Goal: Task Accomplishment & Management: Complete application form

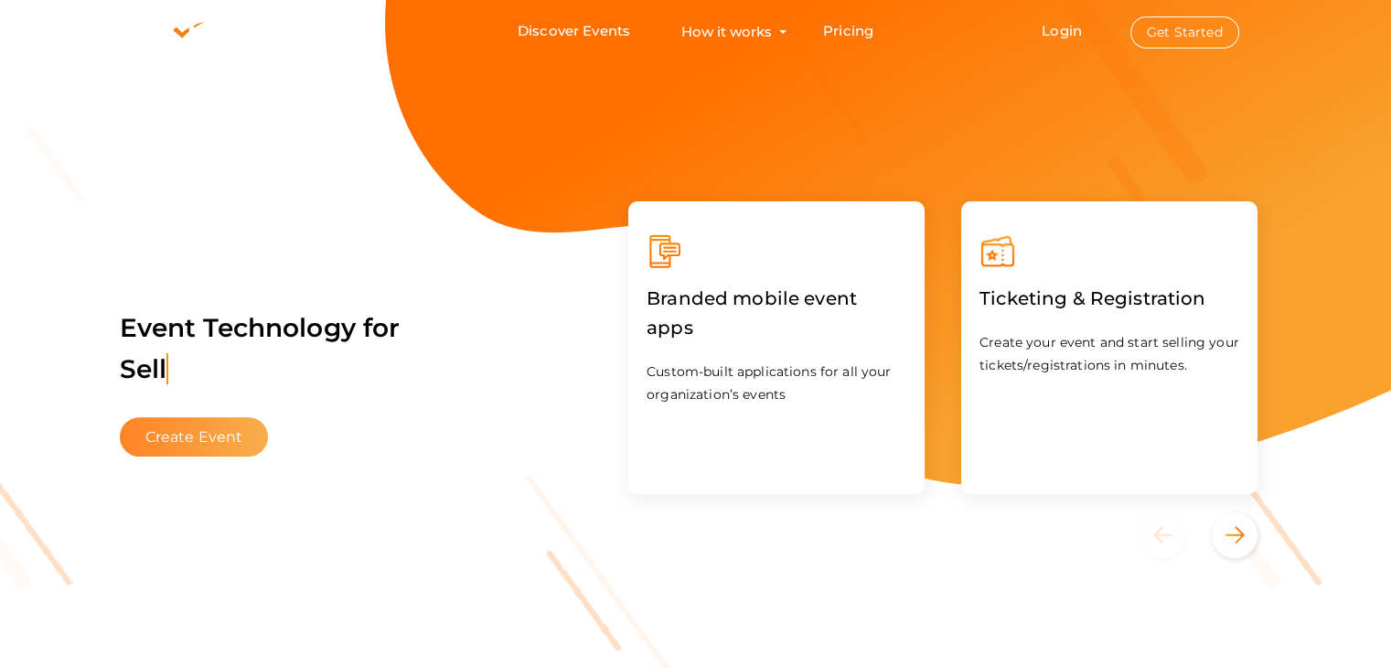
click at [229, 423] on button "Create Event" at bounding box center [194, 436] width 149 height 39
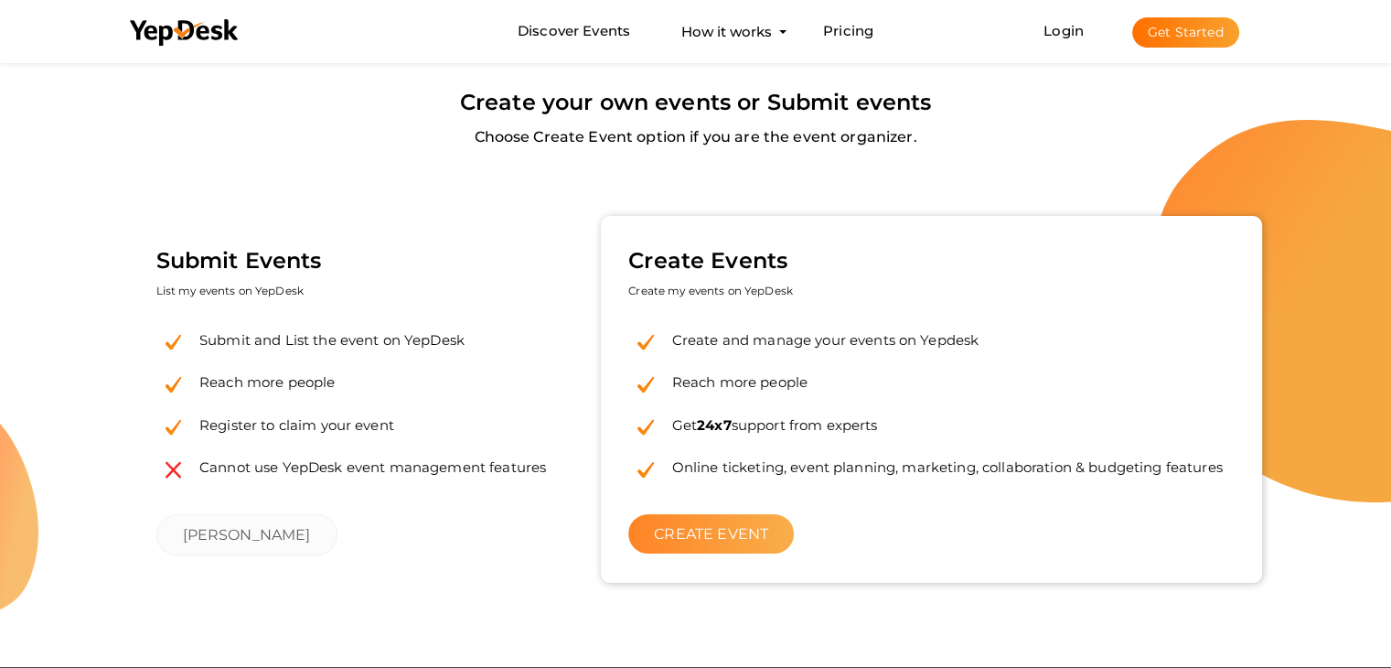
click at [744, 551] on link "CREATE EVENT" at bounding box center [711, 533] width 166 height 39
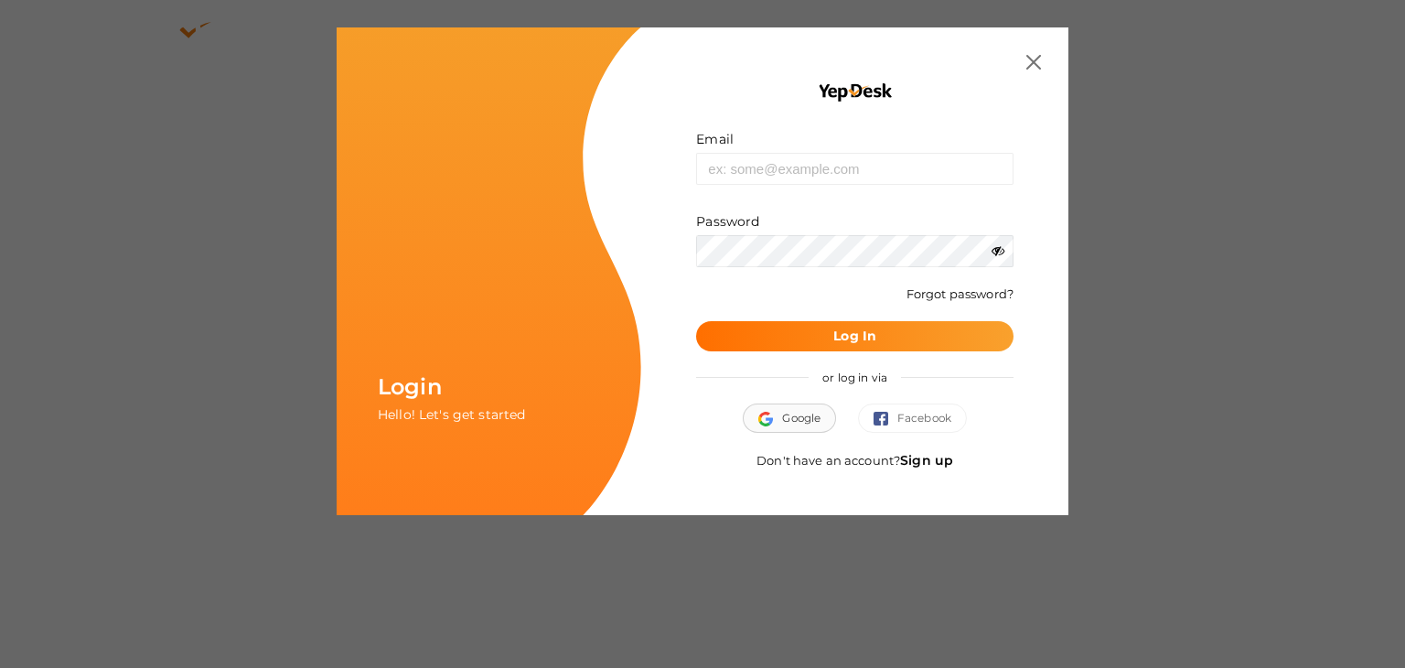
click at [812, 411] on span "Google" at bounding box center [789, 418] width 62 height 18
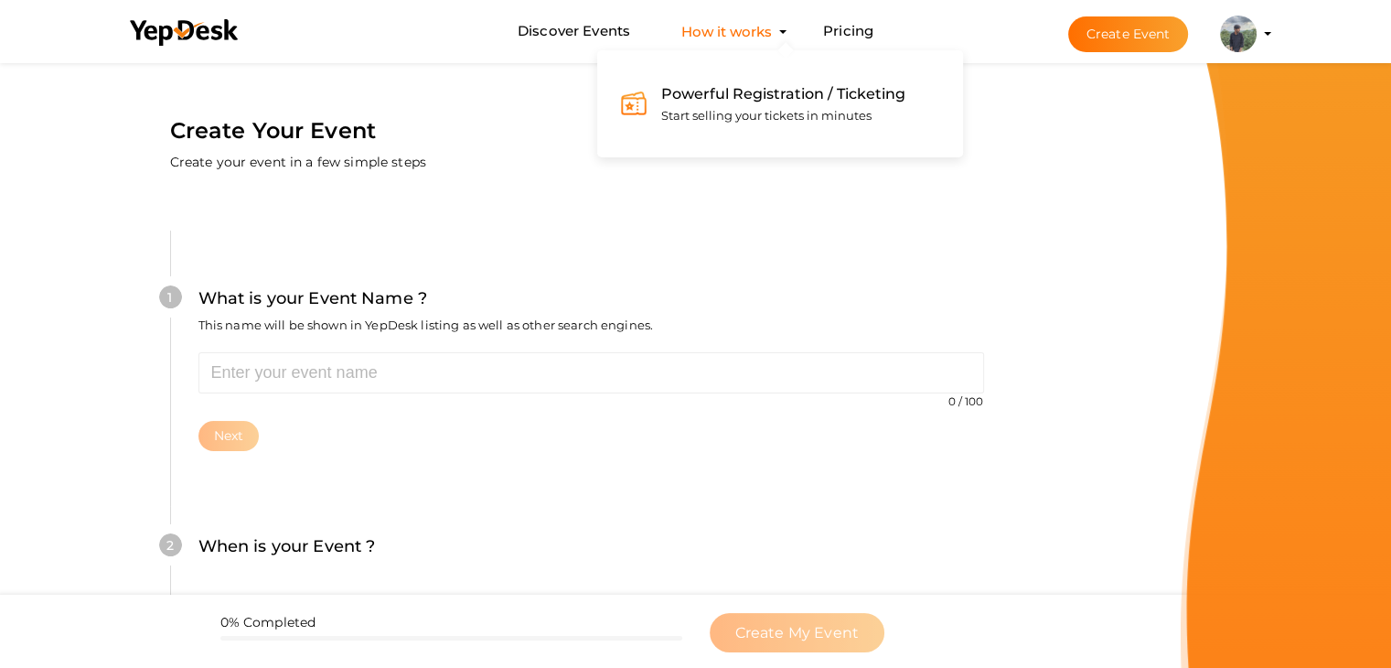
click at [757, 97] on span "Powerful Registration / Ticketing" at bounding box center [783, 93] width 244 height 17
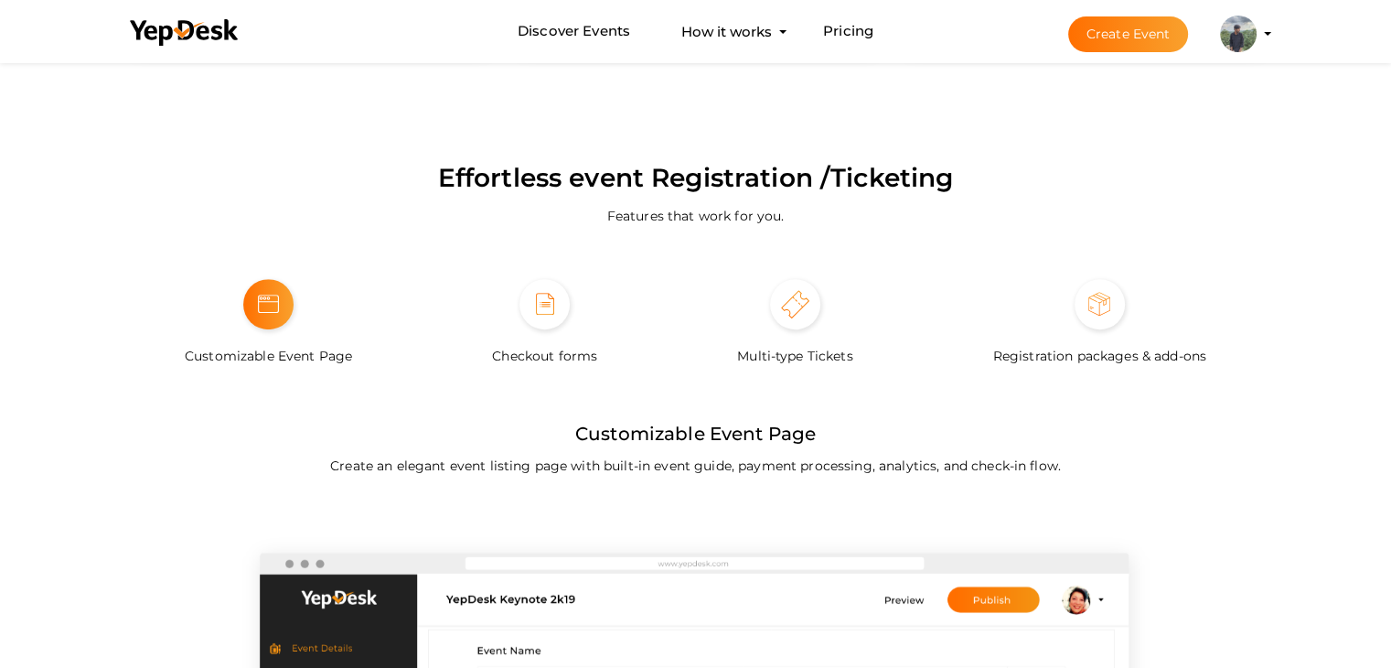
scroll to position [1096, 0]
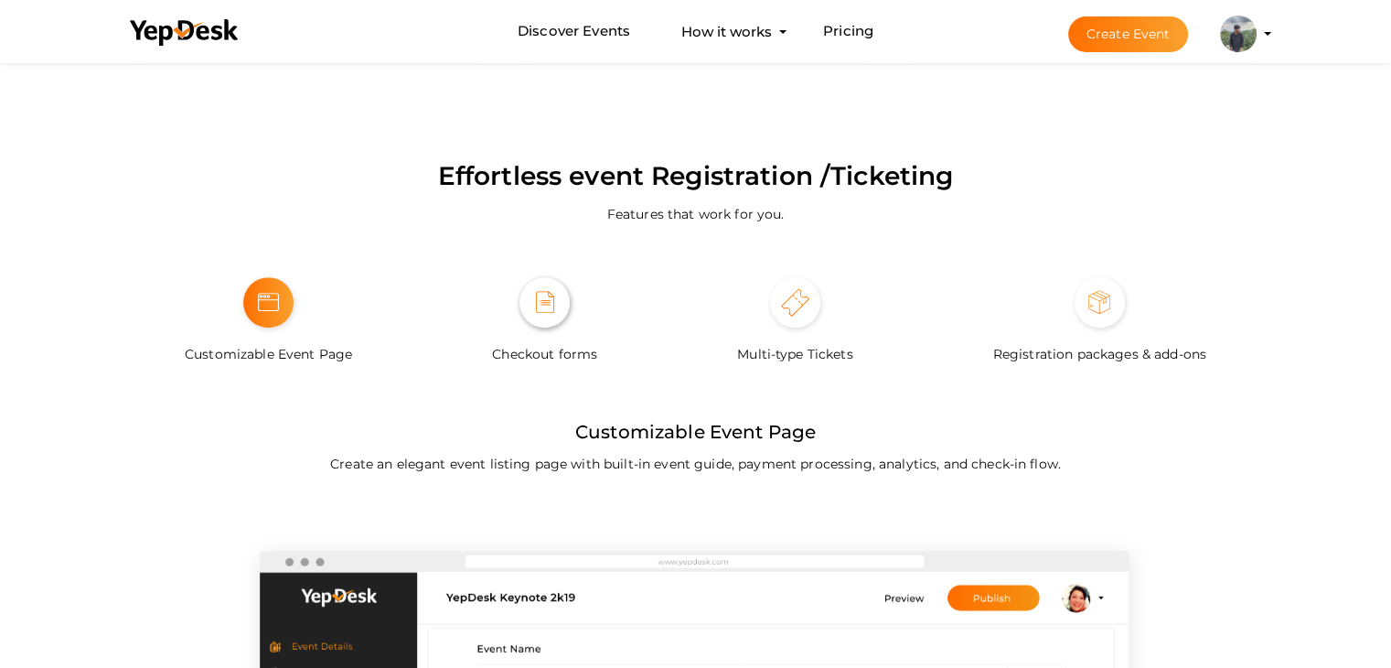
click at [528, 322] on span at bounding box center [545, 302] width 50 height 50
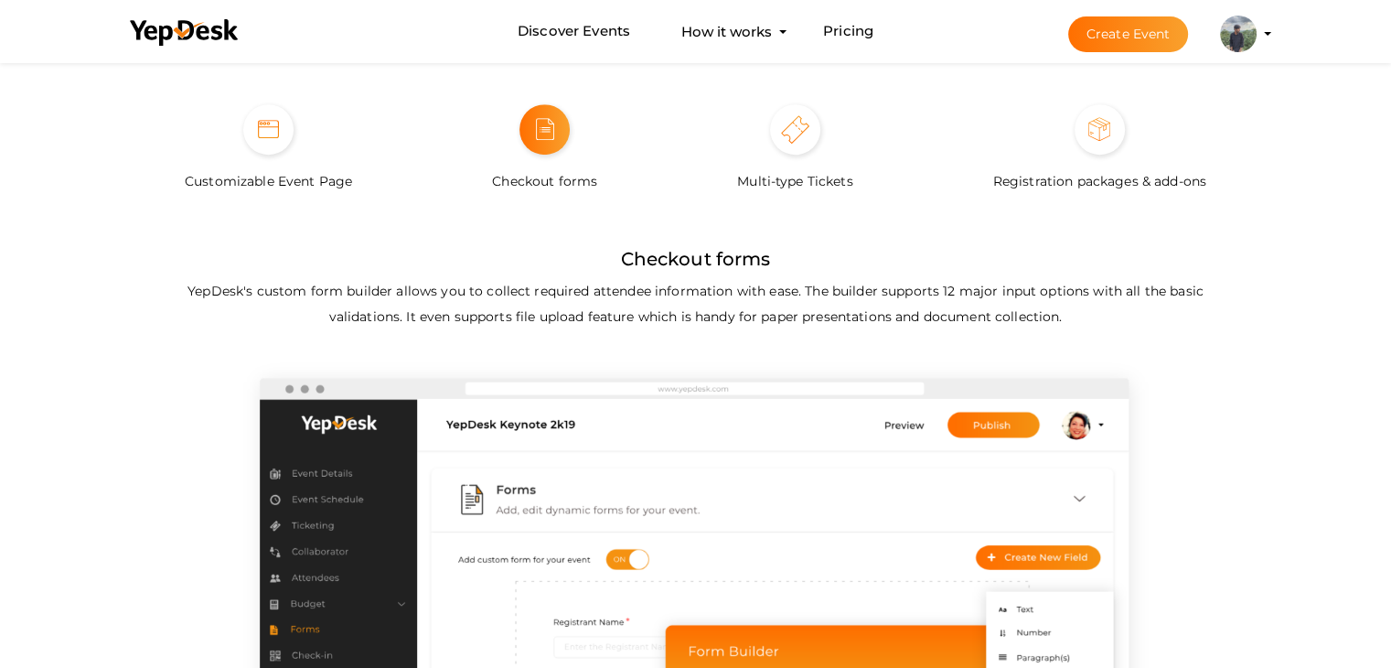
scroll to position [1266, 0]
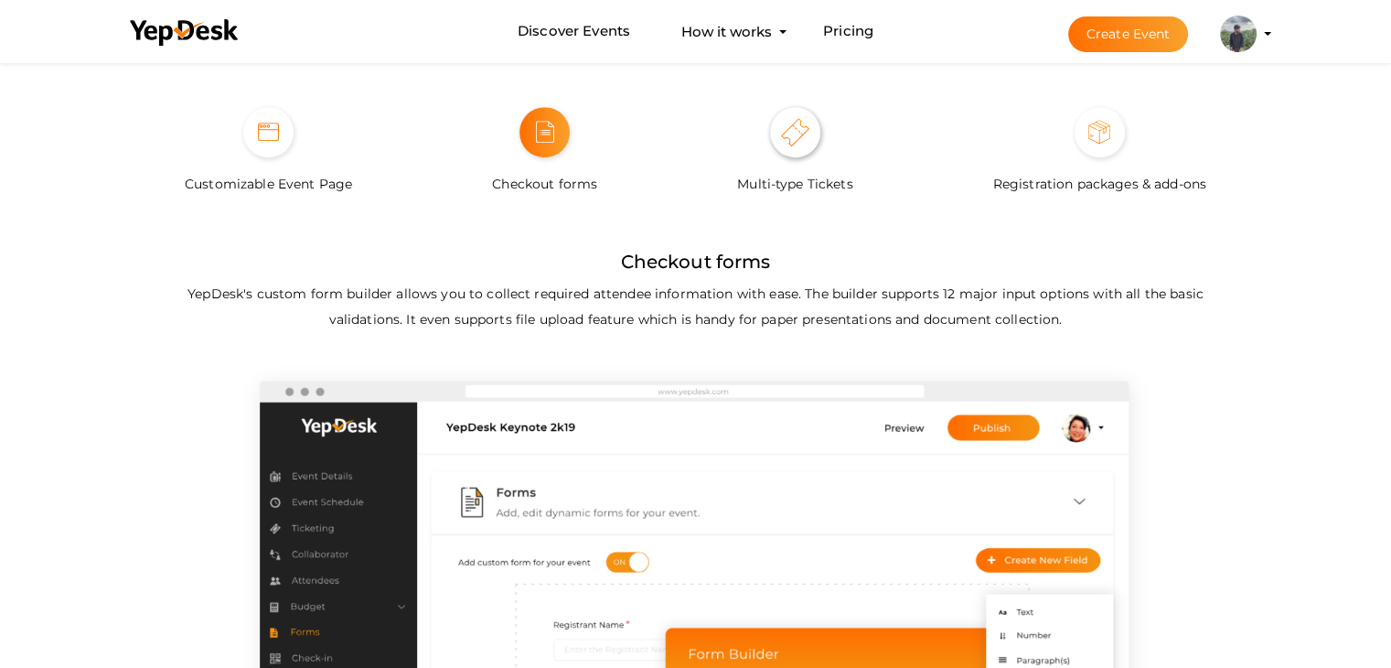
click at [787, 138] on img at bounding box center [795, 132] width 28 height 28
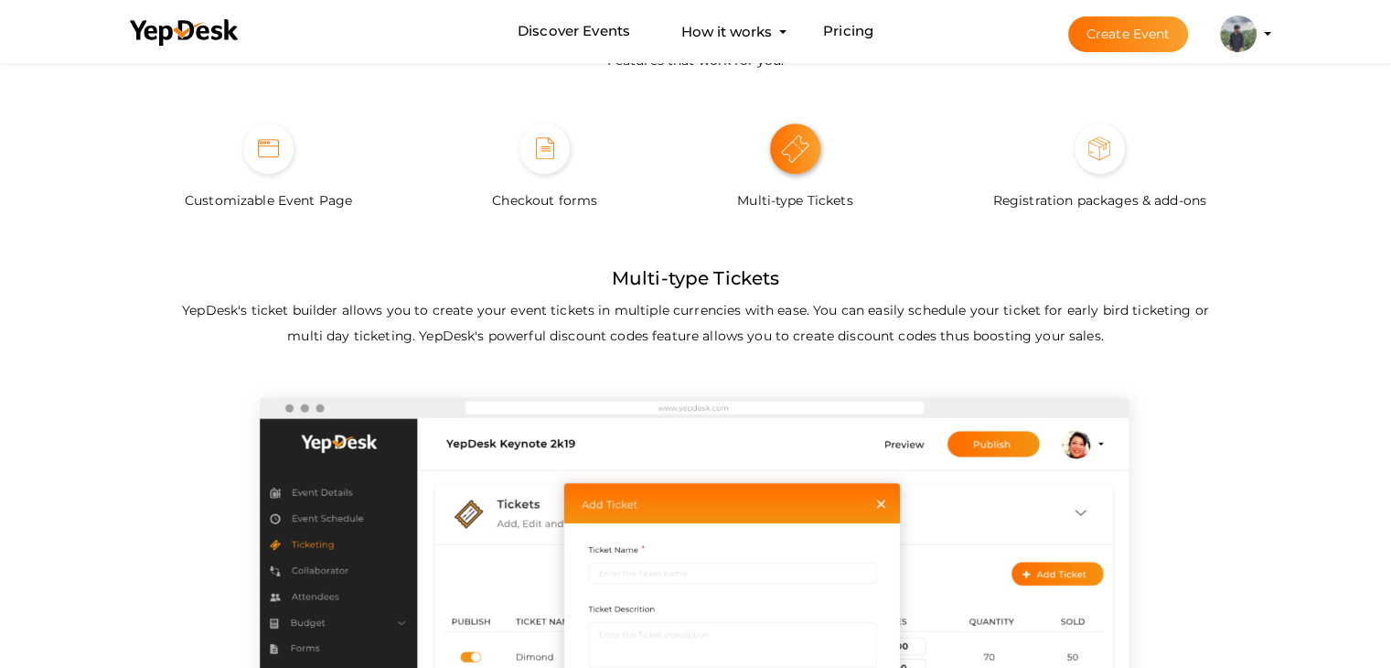
scroll to position [1248, 0]
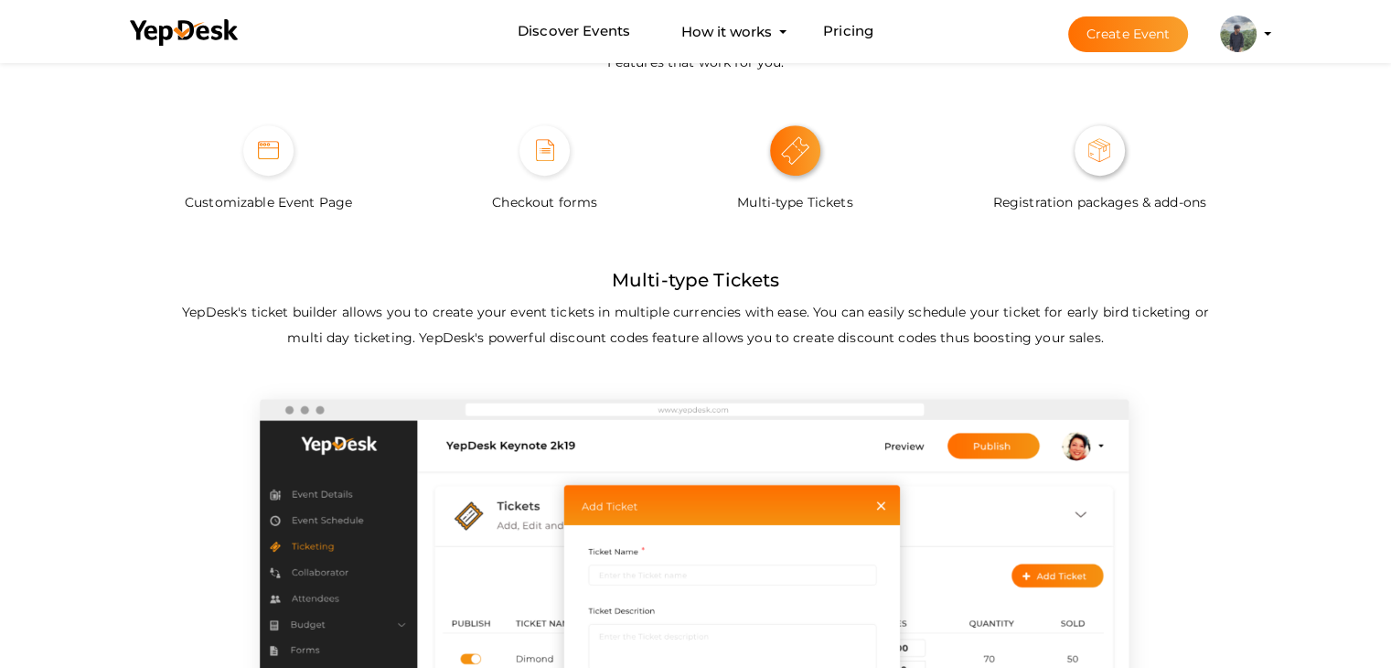
click at [1079, 158] on span at bounding box center [1100, 150] width 50 height 50
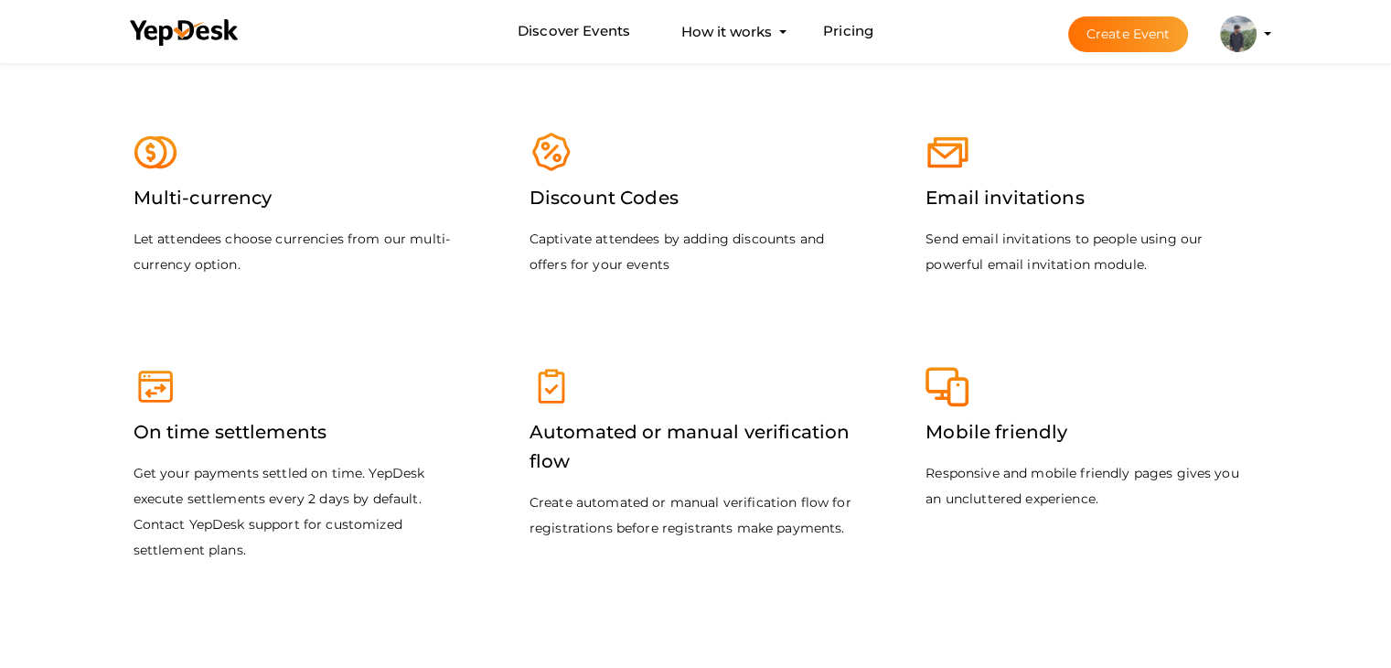
scroll to position [2288, 0]
click at [963, 413] on label "Mobile friendly" at bounding box center [997, 430] width 142 height 48
click at [621, 480] on label "Automated or manual verification flow" at bounding box center [696, 444] width 332 height 77
click at [313, 428] on label "On time settlements" at bounding box center [231, 430] width 194 height 48
click at [292, 257] on p "Let attendees choose currencies from our multi-currency option." at bounding box center [300, 249] width 332 height 51
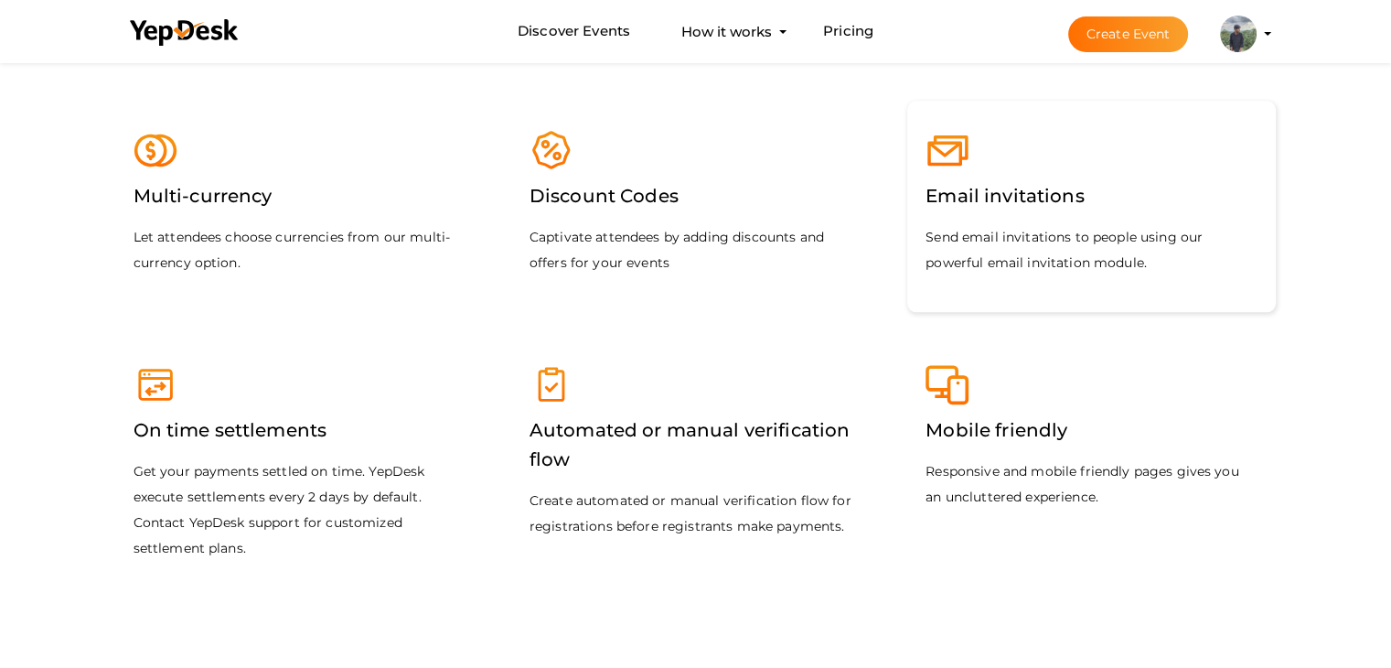
click at [949, 163] on img at bounding box center [948, 150] width 44 height 44
click at [980, 412] on label "Mobile friendly" at bounding box center [997, 430] width 142 height 48
click at [751, 434] on label "Automated or manual verification flow" at bounding box center [696, 444] width 332 height 77
click at [391, 418] on div "On time settlements Get your payments settled on time. YepDesk execute settleme…" at bounding box center [299, 466] width 369 height 262
click at [364, 196] on div "Multi-currency Let attendees choose currencies from our multi-currency option." at bounding box center [299, 206] width 369 height 211
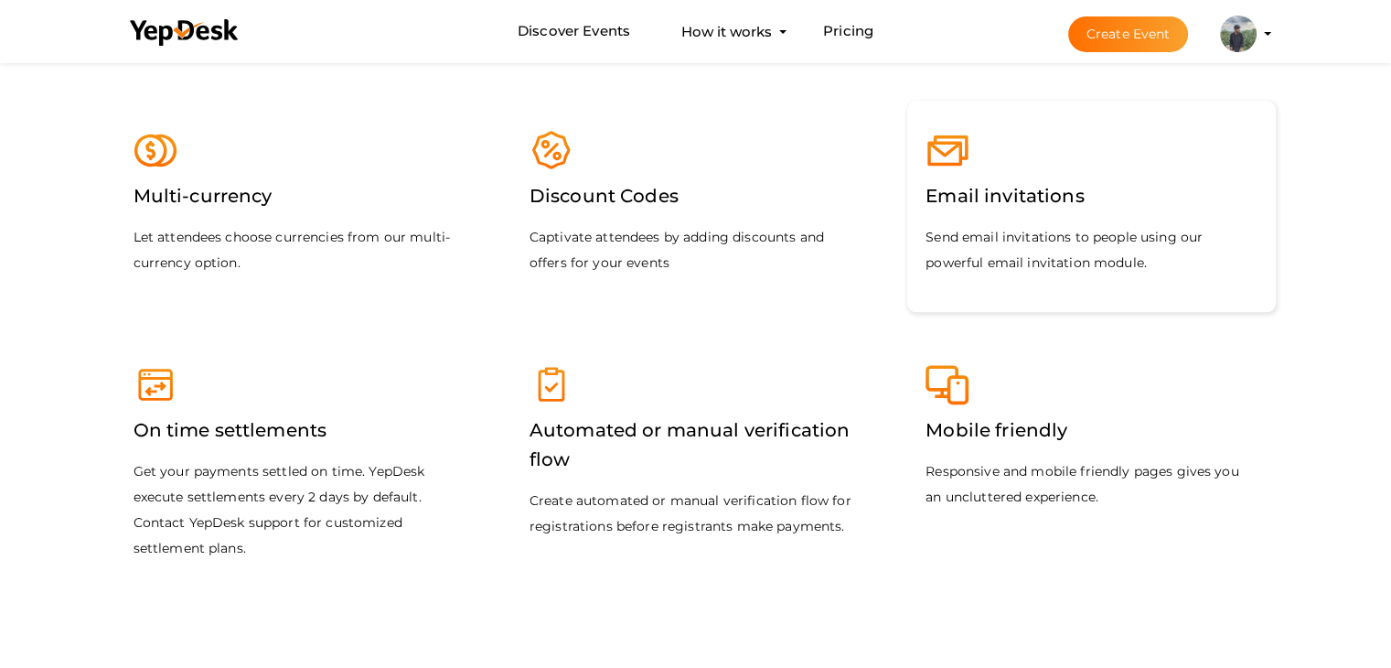
drag, startPoint x: 546, startPoint y: 225, endPoint x: 1012, endPoint y: 198, distance: 466.3
click at [1012, 198] on div "Multi-currency Let attendees choose currencies from our multi-currency option. …" at bounding box center [696, 337] width 1189 height 629
click at [1012, 198] on label "Email invitations" at bounding box center [1005, 196] width 158 height 48
click at [795, 339] on div "Automated or manual verification flow Create automated or manual verification f…" at bounding box center [695, 466] width 369 height 262
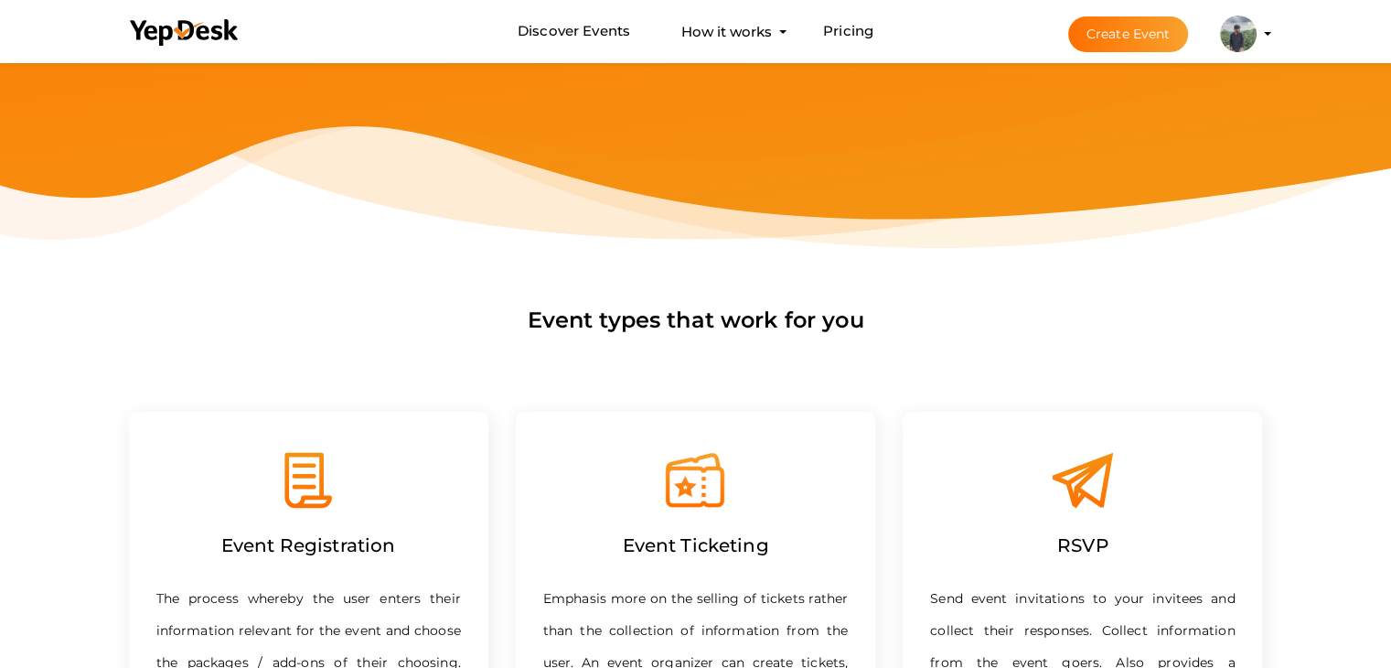
scroll to position [0, 0]
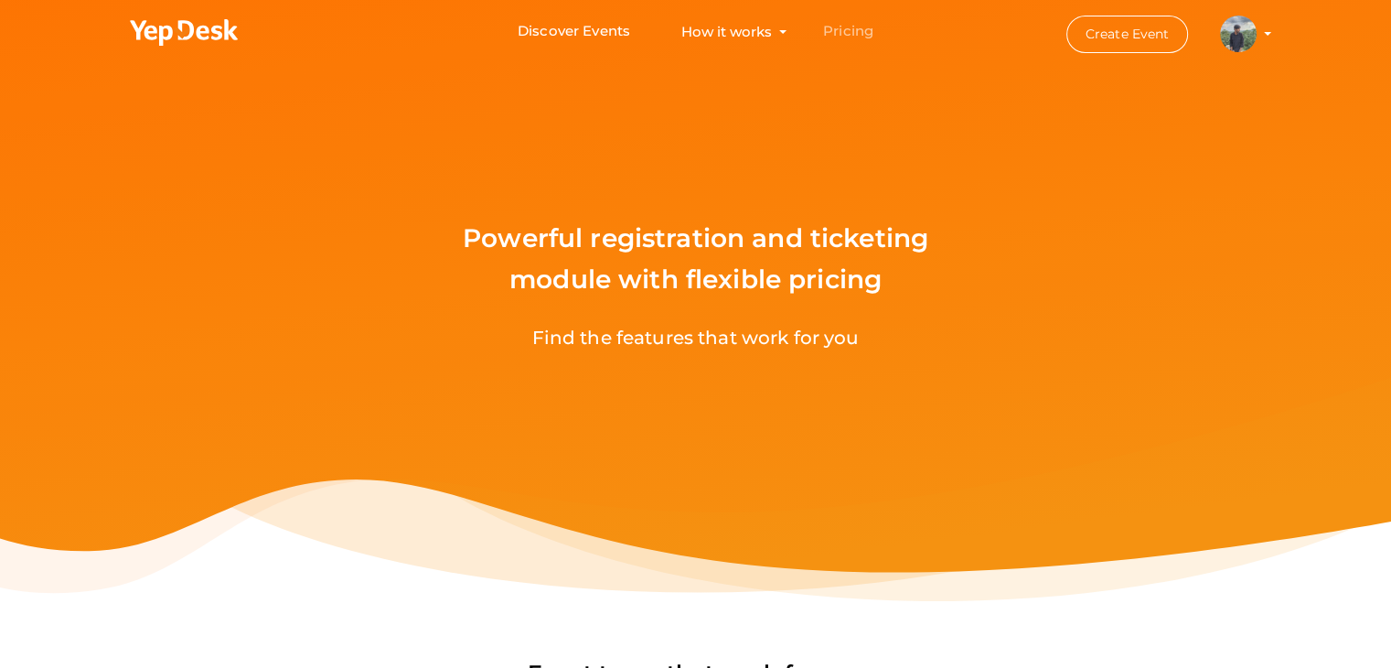
click at [845, 27] on link "Pricing" at bounding box center [848, 32] width 50 height 34
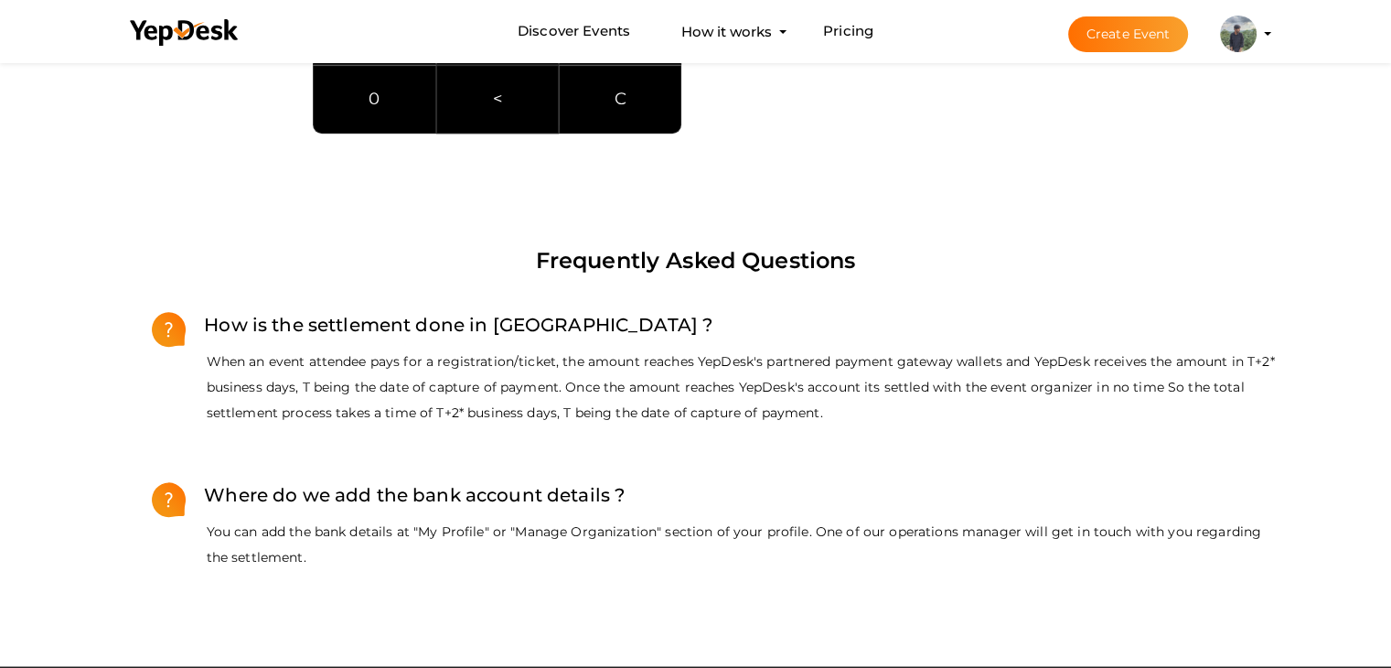
scroll to position [1400, 0]
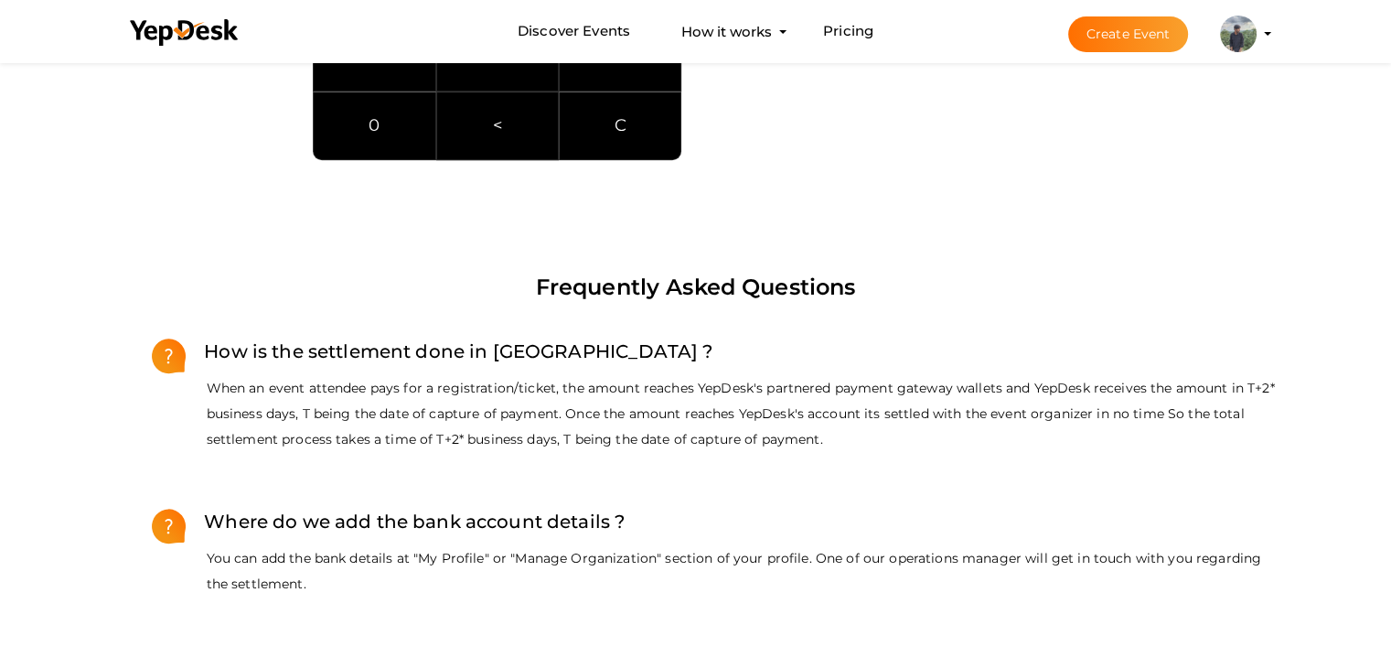
drag, startPoint x: 823, startPoint y: 443, endPoint x: 201, endPoint y: 394, distance: 623.8
click at [201, 394] on p "When an event attendee pays for a registration/ticket, the amount reaches YepDe…" at bounding box center [714, 413] width 1125 height 77
click at [552, 405] on p "When an event attendee pays for a registration/ticket, the amount reaches YepDe…" at bounding box center [714, 413] width 1125 height 77
drag, startPoint x: 820, startPoint y: 439, endPoint x: 206, endPoint y: 387, distance: 616.8
click at [206, 387] on p "When an event attendee pays for a registration/ticket, the amount reaches YepDe…" at bounding box center [714, 413] width 1125 height 77
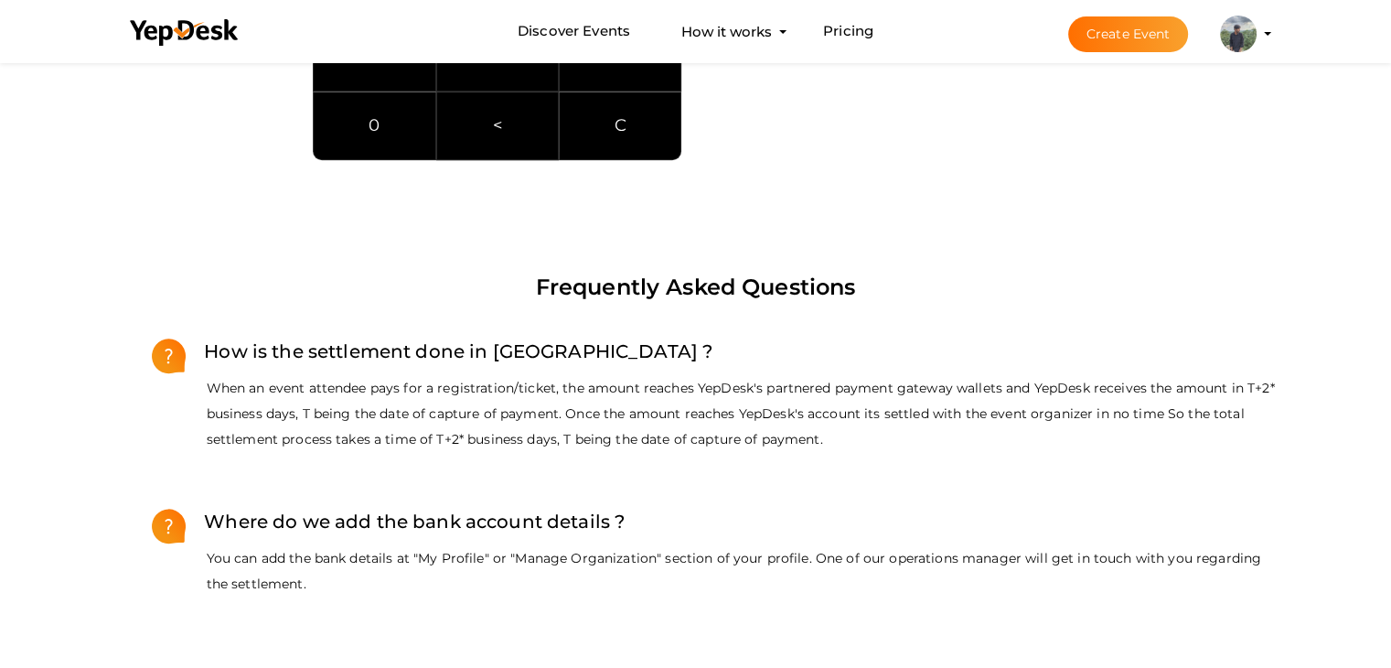
click at [280, 388] on p "When an event attendee pays for a registration/ticket, the amount reaches YepDe…" at bounding box center [714, 413] width 1125 height 77
click at [208, 381] on p "When an event attendee pays for a registration/ticket, the amount reaches YepDe…" at bounding box center [714, 413] width 1125 height 77
drag, startPoint x: 208, startPoint y: 381, endPoint x: 841, endPoint y: 433, distance: 635.9
click at [841, 433] on p "When an event attendee pays for a registration/ticket, the amount reaches YepDe…" at bounding box center [714, 413] width 1125 height 77
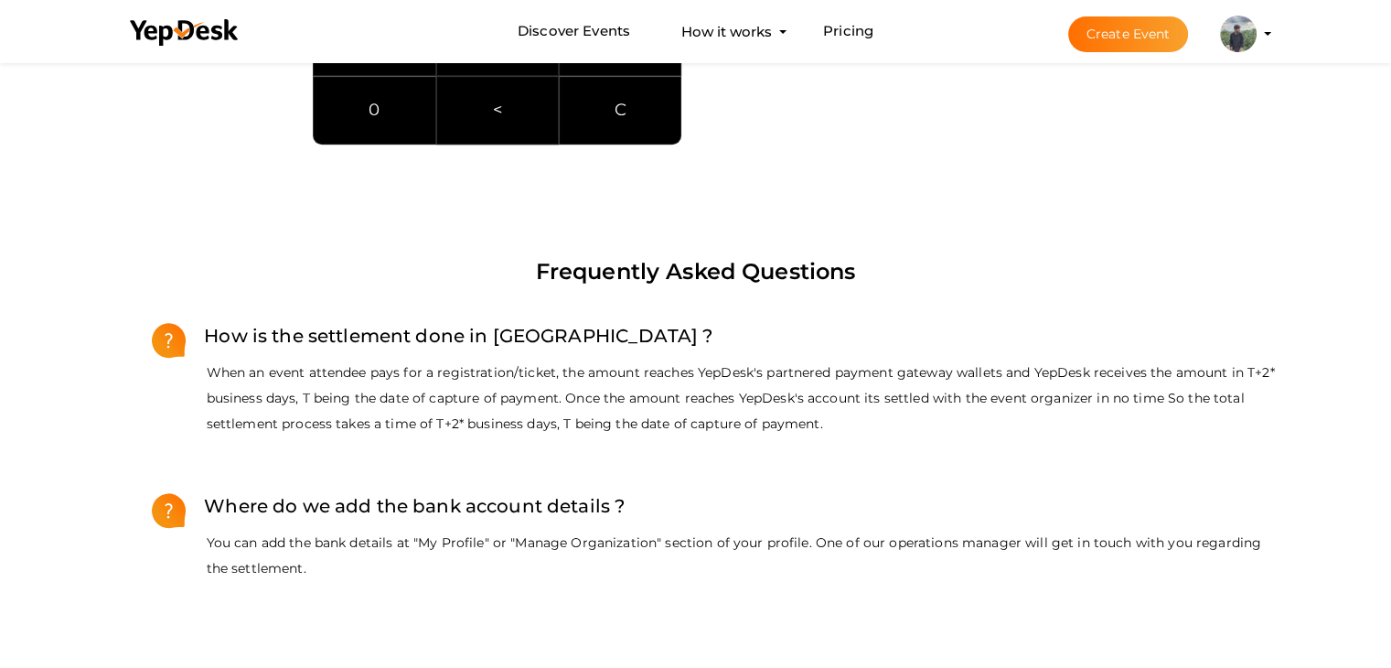
scroll to position [1415, 0]
drag, startPoint x: 824, startPoint y: 424, endPoint x: 848, endPoint y: 423, distance: 23.9
click at [848, 423] on p "When an event attendee pays for a registration/ticket, the amount reaches YepDe…" at bounding box center [714, 398] width 1125 height 77
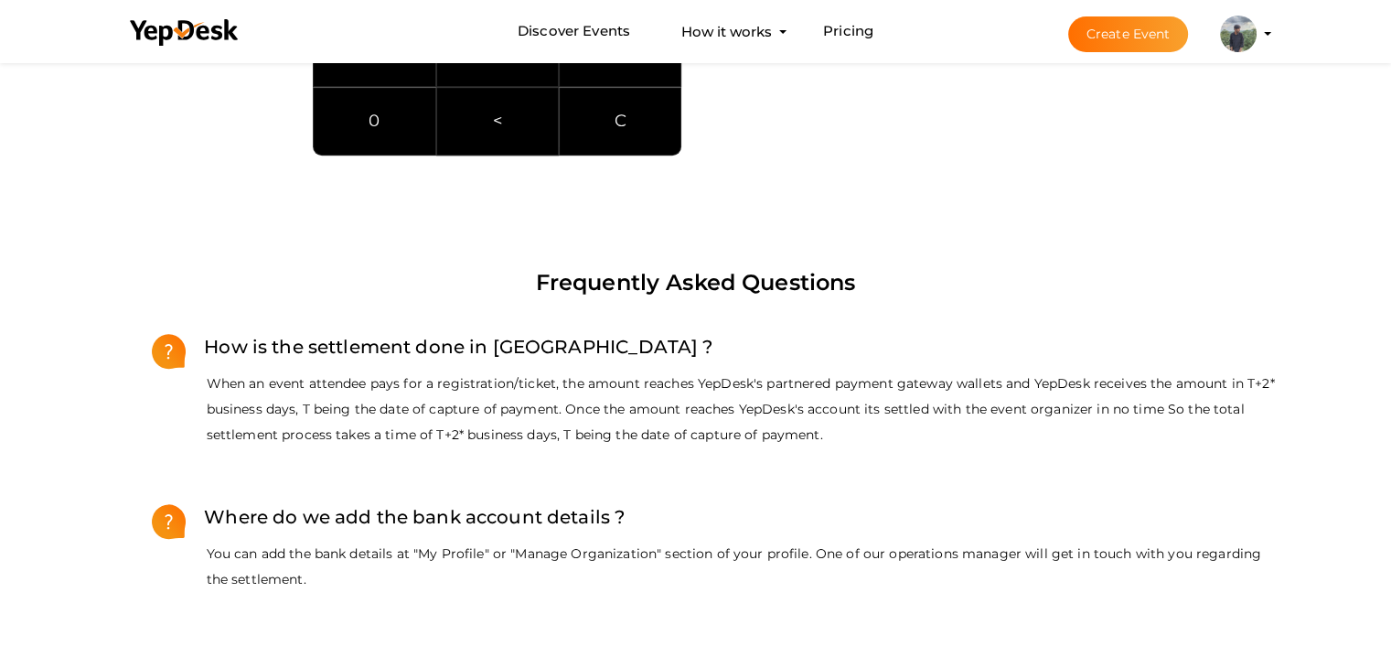
scroll to position [1404, 0]
click at [819, 429] on p "When an event attendee pays for a registration/ticket, the amount reaches YepDe…" at bounding box center [714, 409] width 1125 height 77
